Goal: Information Seeking & Learning: Understand process/instructions

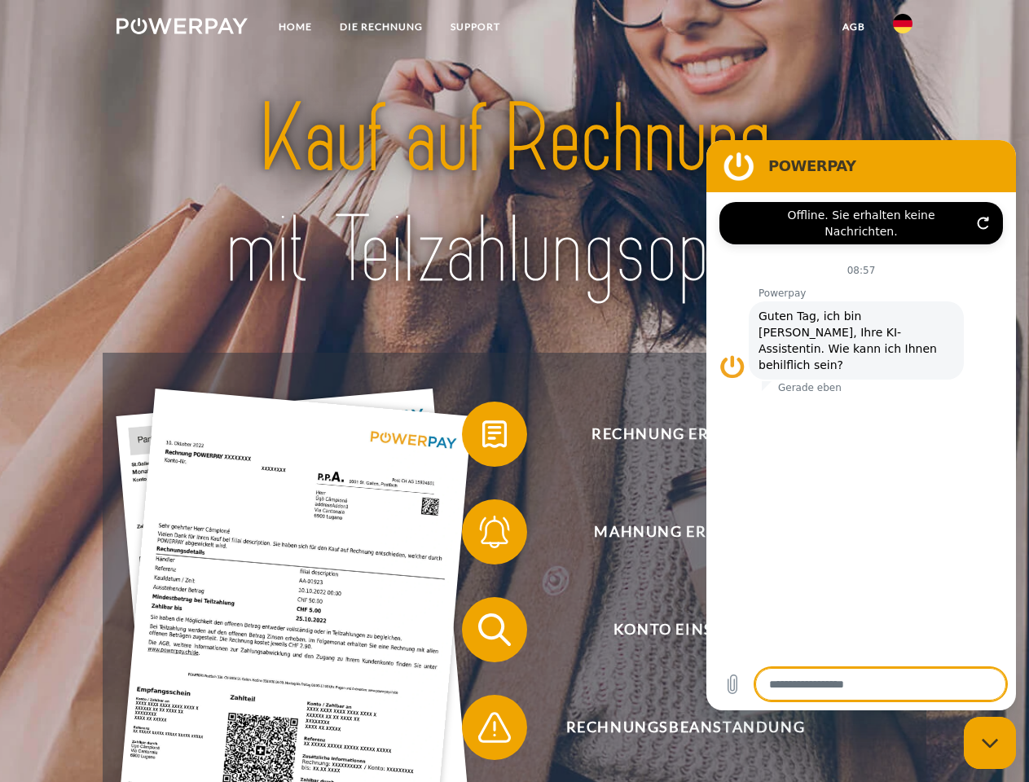
type textarea "*"
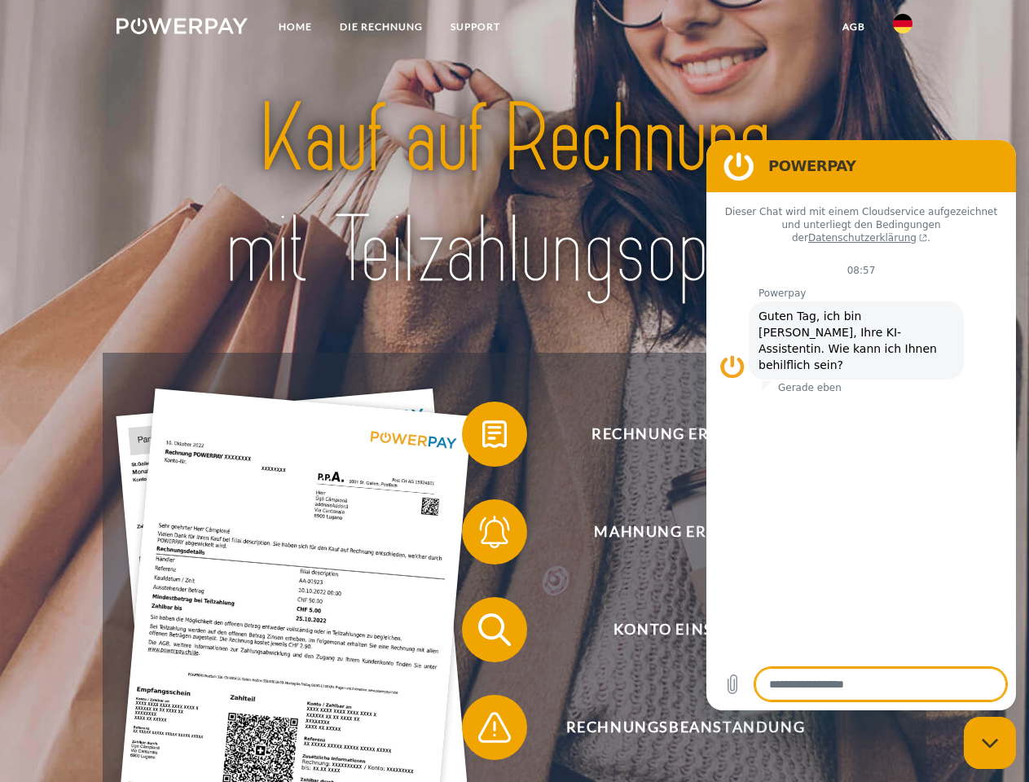
click at [182, 29] on img at bounding box center [181, 26] width 131 height 16
click at [902, 29] on img at bounding box center [903, 24] width 20 height 20
click at [853, 27] on link "agb" at bounding box center [853, 26] width 50 height 29
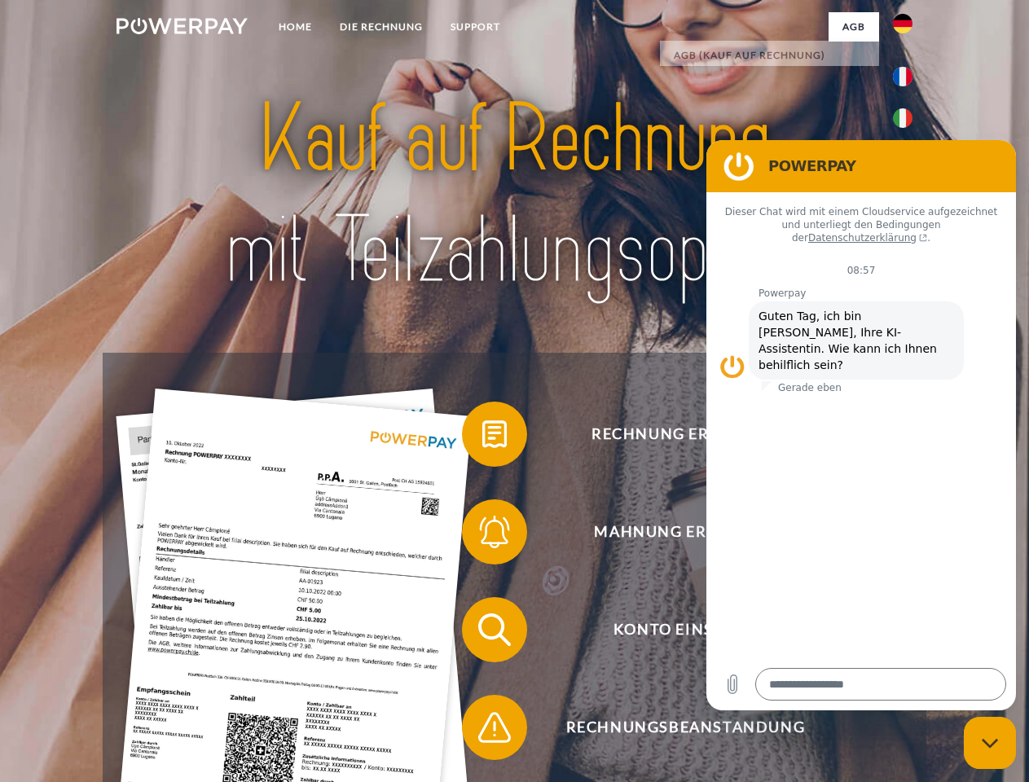
click at [482, 437] on span at bounding box center [469, 433] width 81 height 81
click at [482, 535] on span at bounding box center [469, 531] width 81 height 81
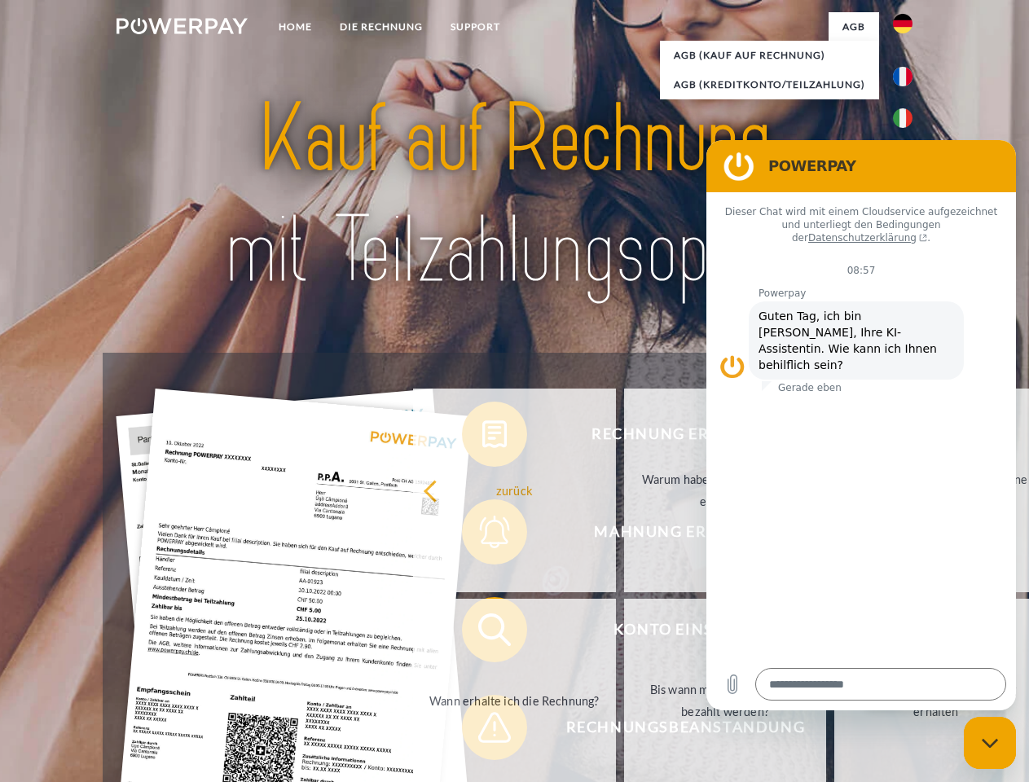
click at [624, 633] on link "Bis wann muss die Rechnung bezahlt werden?" at bounding box center [725, 701] width 203 height 204
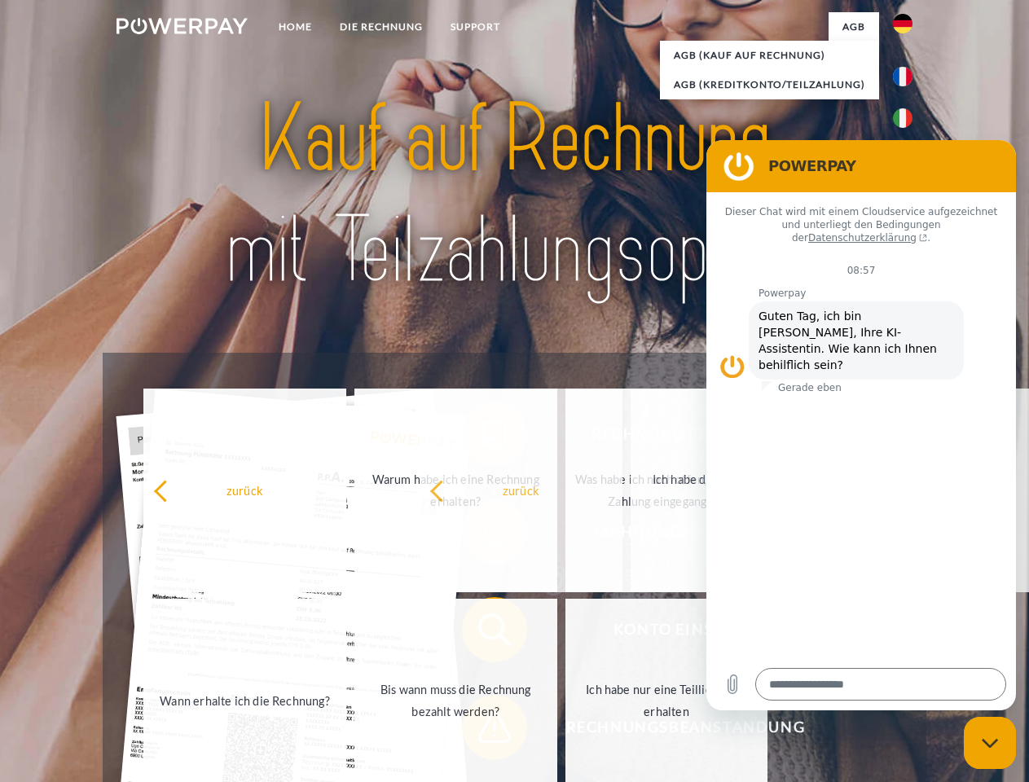
click at [482, 731] on span at bounding box center [469, 727] width 81 height 81
